Goal: Task Accomplishment & Management: Manage account settings

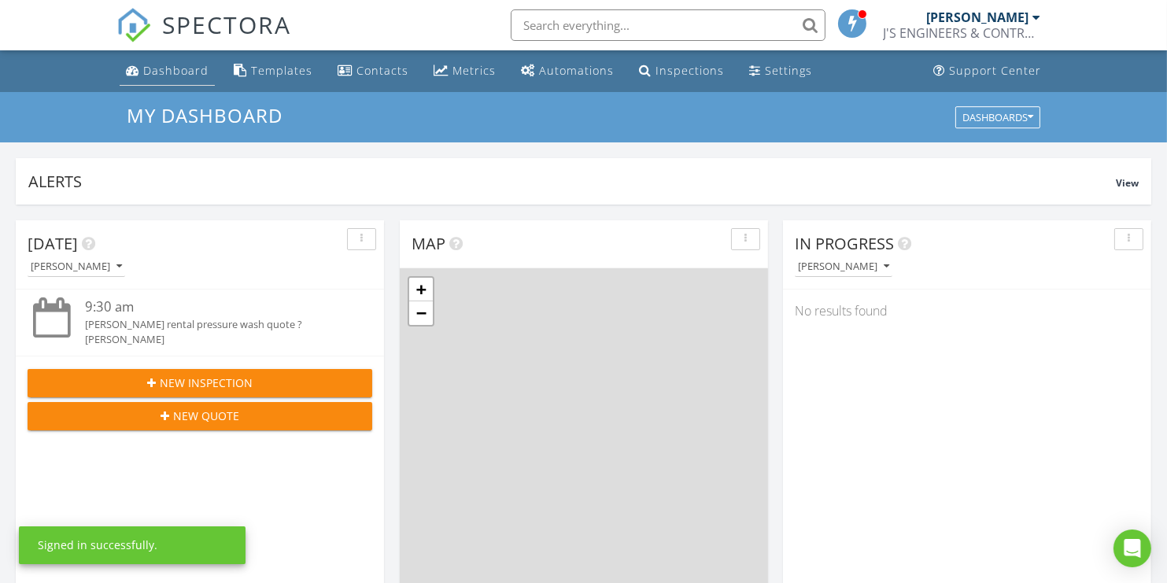
scroll to position [1456, 1192]
click at [172, 68] on div "Dashboard" at bounding box center [175, 70] width 65 height 15
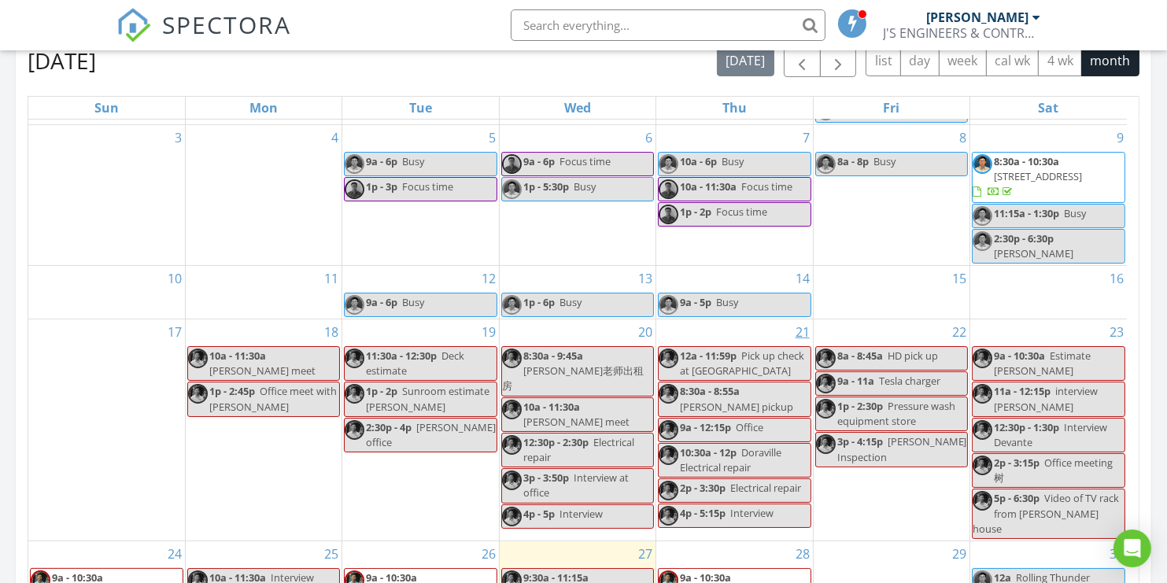
scroll to position [1022, 0]
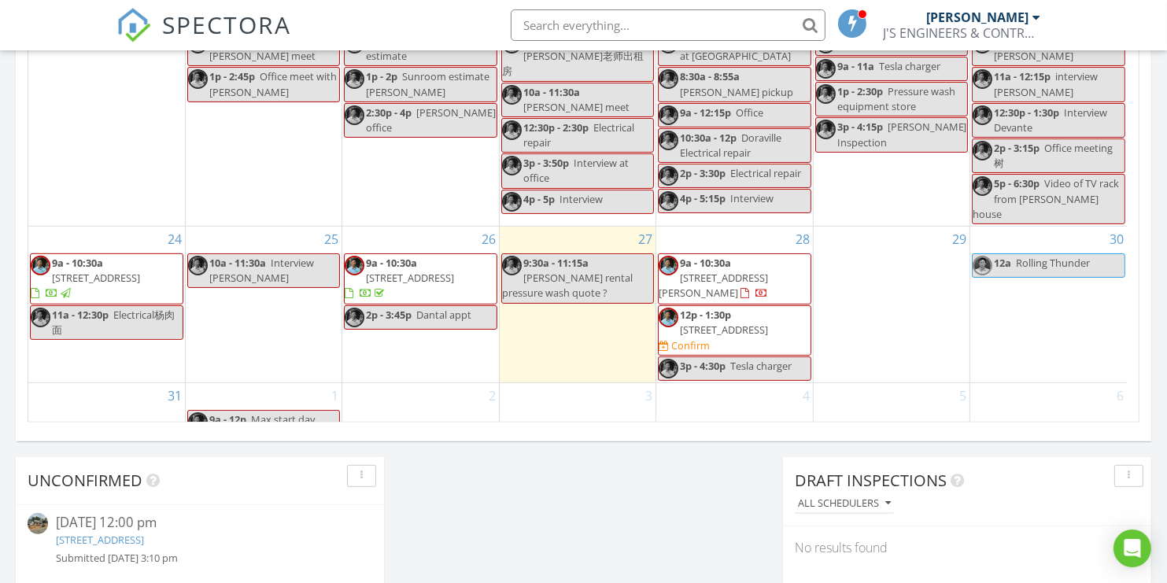
click at [783, 320] on span "12p - 1:30p 1761 Dosk Ave, Lawrenceville 30044 Confirm" at bounding box center [734, 331] width 151 height 46
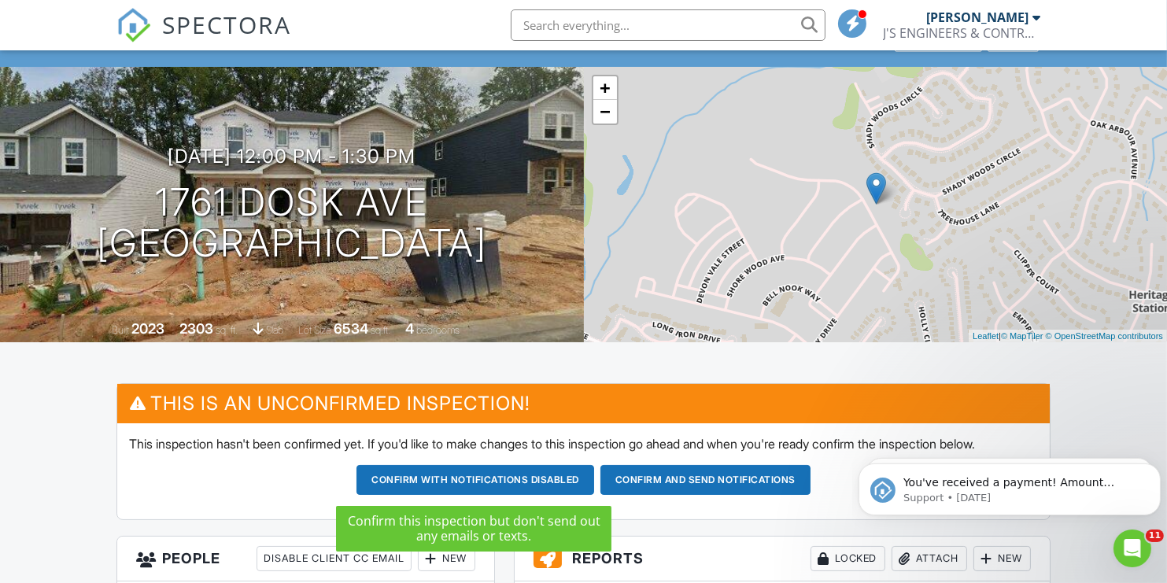
click at [594, 482] on button "Confirm and send notifications" at bounding box center [476, 480] width 238 height 30
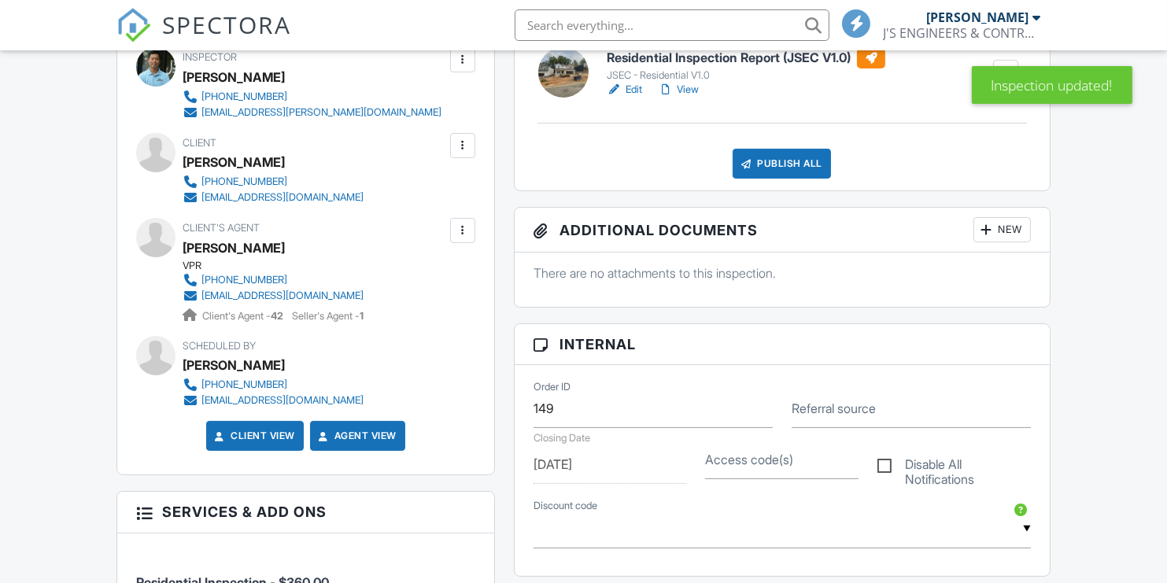
scroll to position [629, 0]
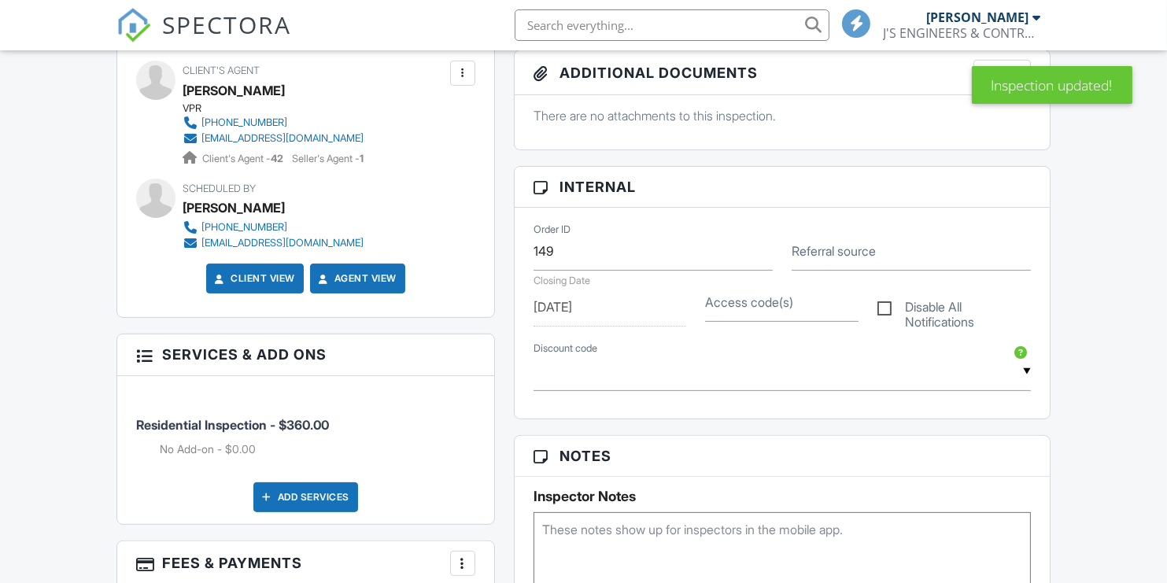
click at [742, 298] on label "Access code(s)" at bounding box center [749, 302] width 88 height 17
click at [742, 298] on input "Access code(s)" at bounding box center [781, 302] width 153 height 39
type input "1234567"
